Goal: Answer question/provide support: Participate in discussion

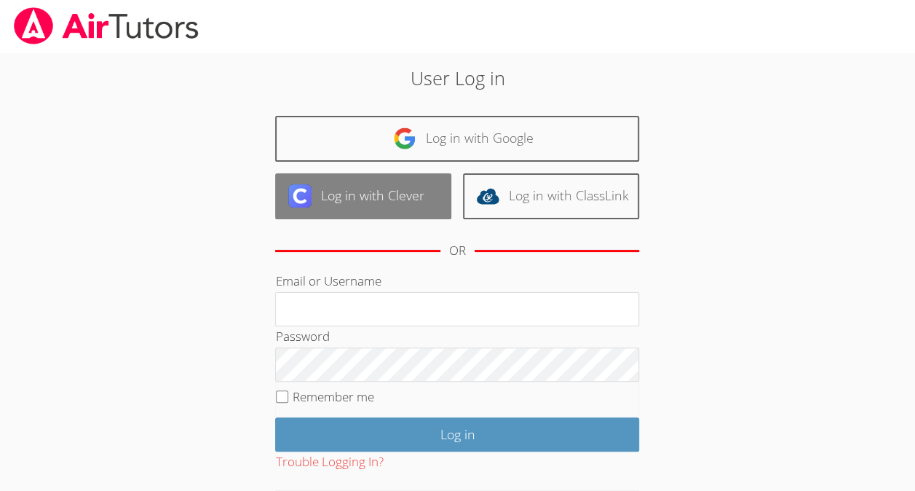
click at [417, 194] on link "Log in with Clever" at bounding box center [363, 196] width 176 height 46
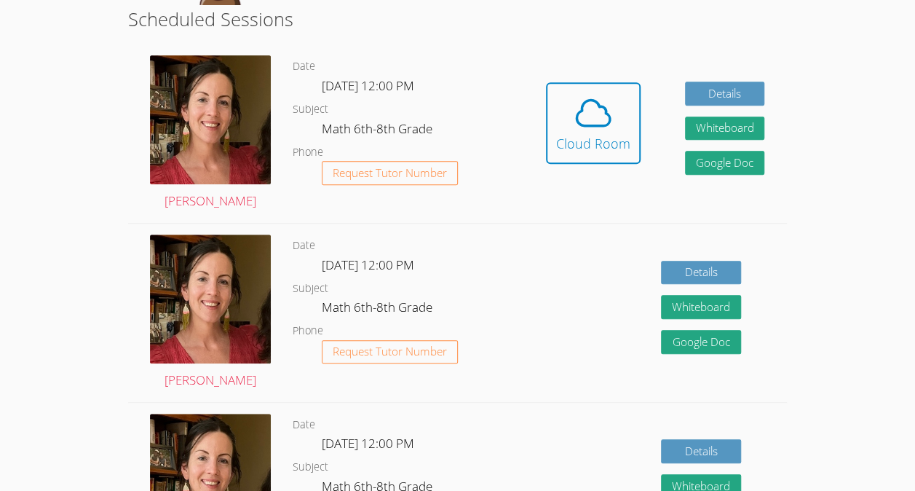
scroll to position [299, 0]
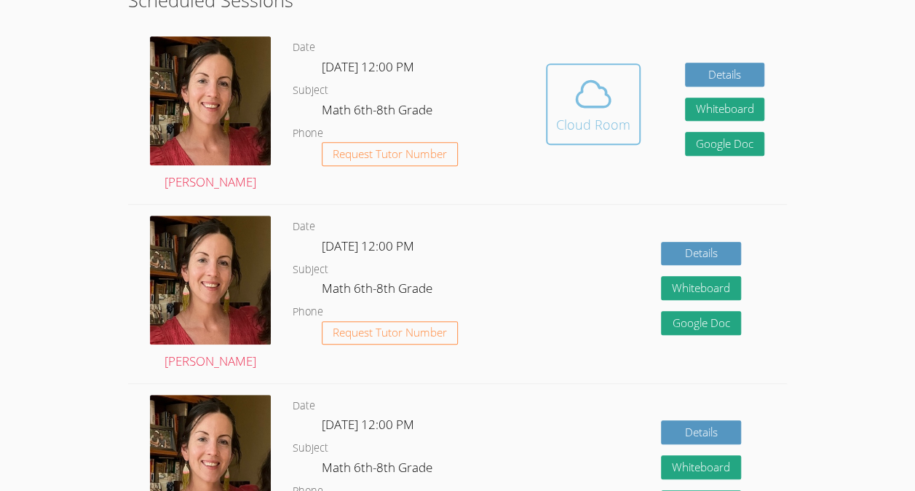
click at [603, 106] on icon at bounding box center [593, 93] width 33 height 25
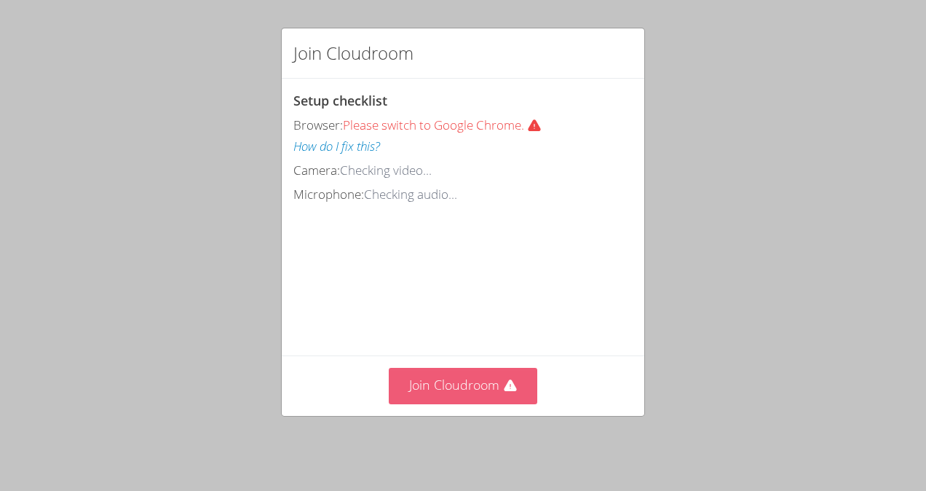
click at [473, 380] on button "Join Cloudroom" at bounding box center [463, 386] width 149 height 36
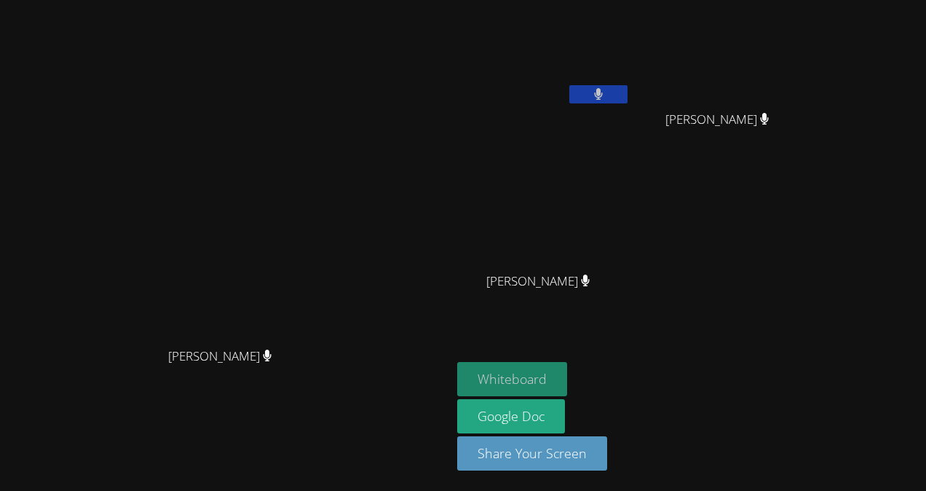
click at [567, 384] on button "Whiteboard" at bounding box center [512, 379] width 110 height 34
click at [451, 93] on main "Elizabeth Hays Elizabeth Hays" at bounding box center [225, 245] width 451 height 491
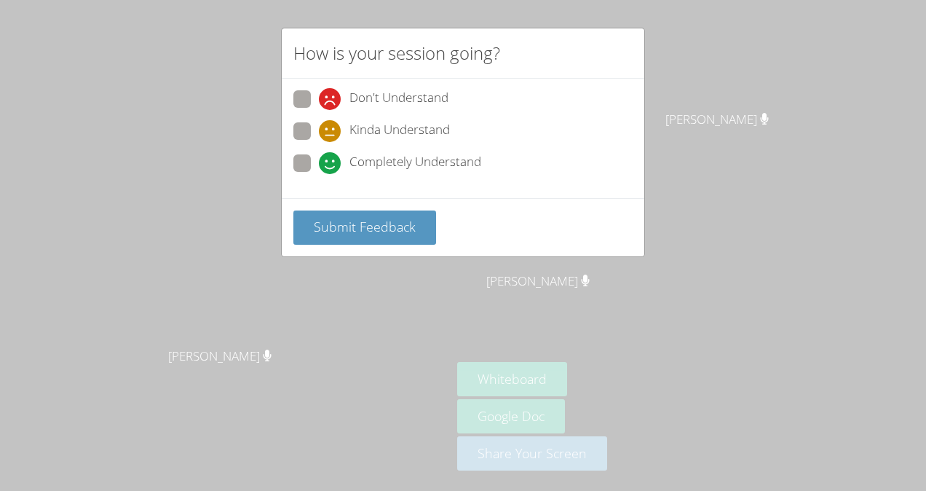
click at [319, 174] on span at bounding box center [319, 174] width 0 height 0
click at [319, 167] on input "Completely Understand" at bounding box center [325, 160] width 12 height 12
radio input "true"
click at [368, 228] on span "Submit Feedback" at bounding box center [365, 226] width 102 height 17
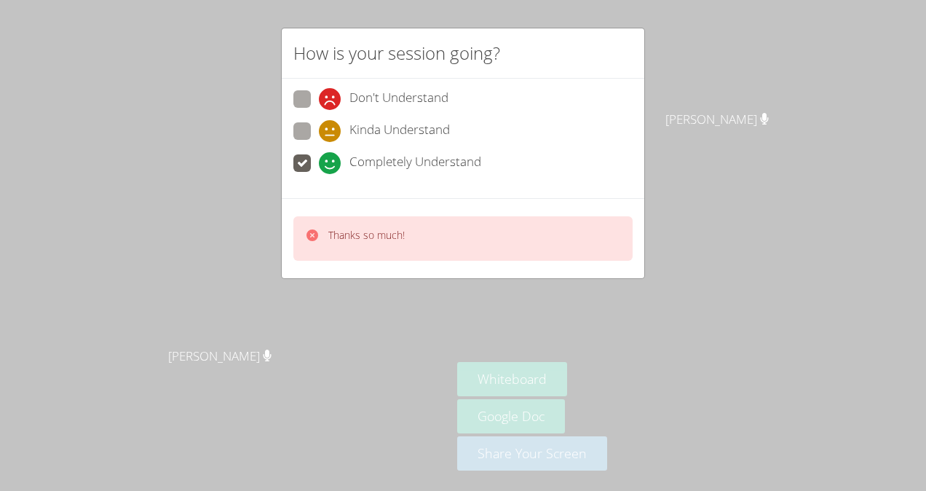
click at [335, 233] on video at bounding box center [226, 216] width 218 height 248
